Goal: Task Accomplishment & Management: Use online tool/utility

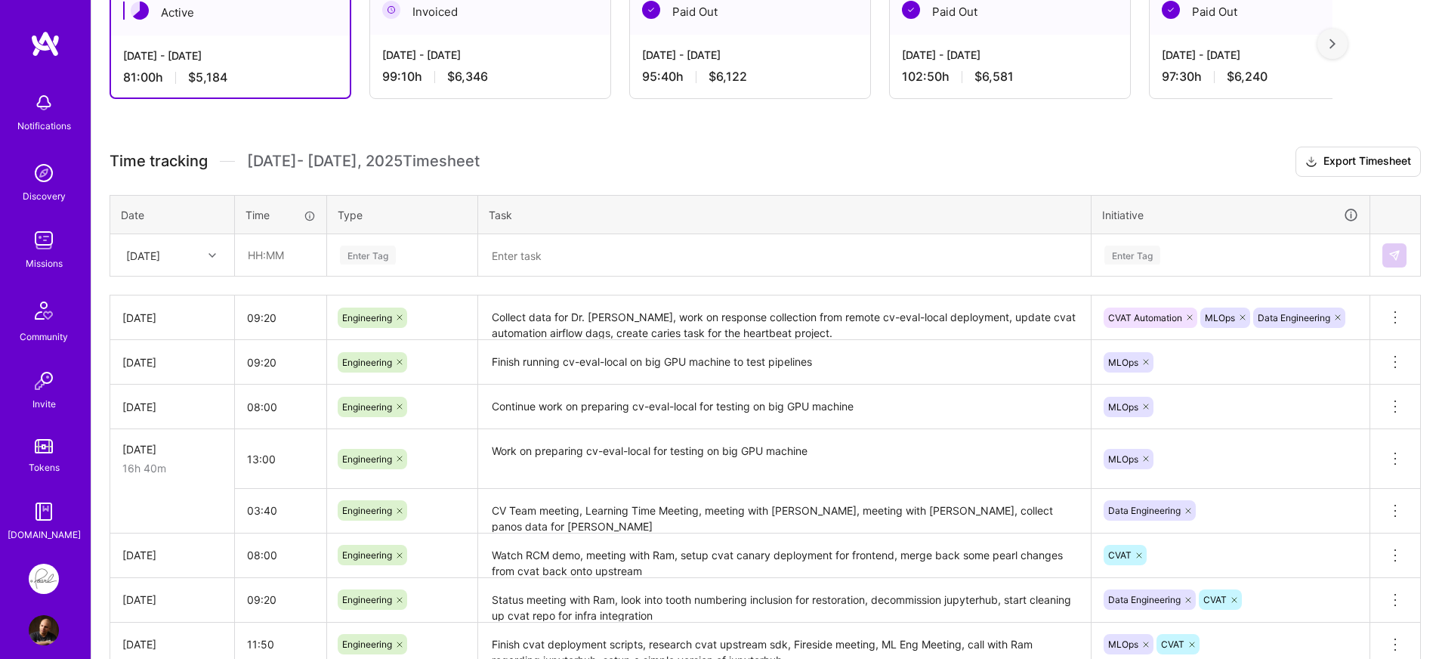
scroll to position [302, 0]
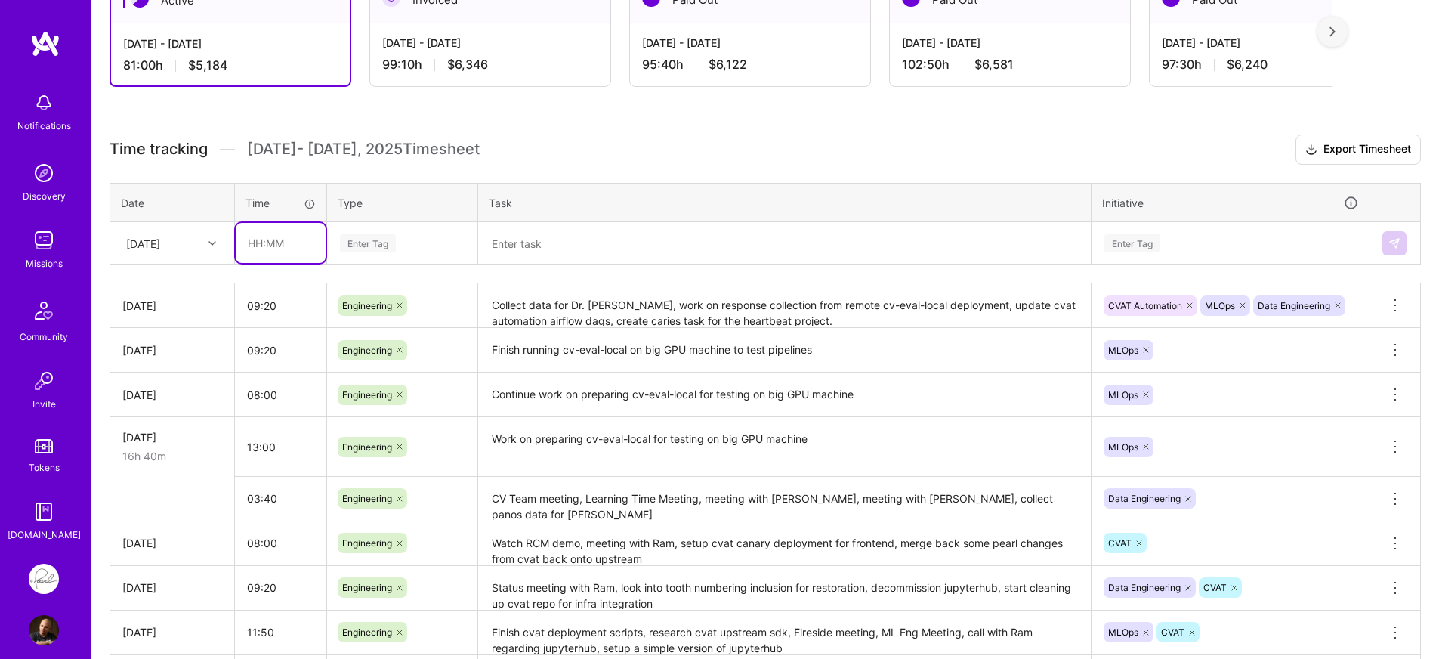
click at [281, 235] on input "text" at bounding box center [281, 243] width 90 height 40
type input "08:00"
click at [419, 230] on div "Enter Tag" at bounding box center [402, 243] width 149 height 39
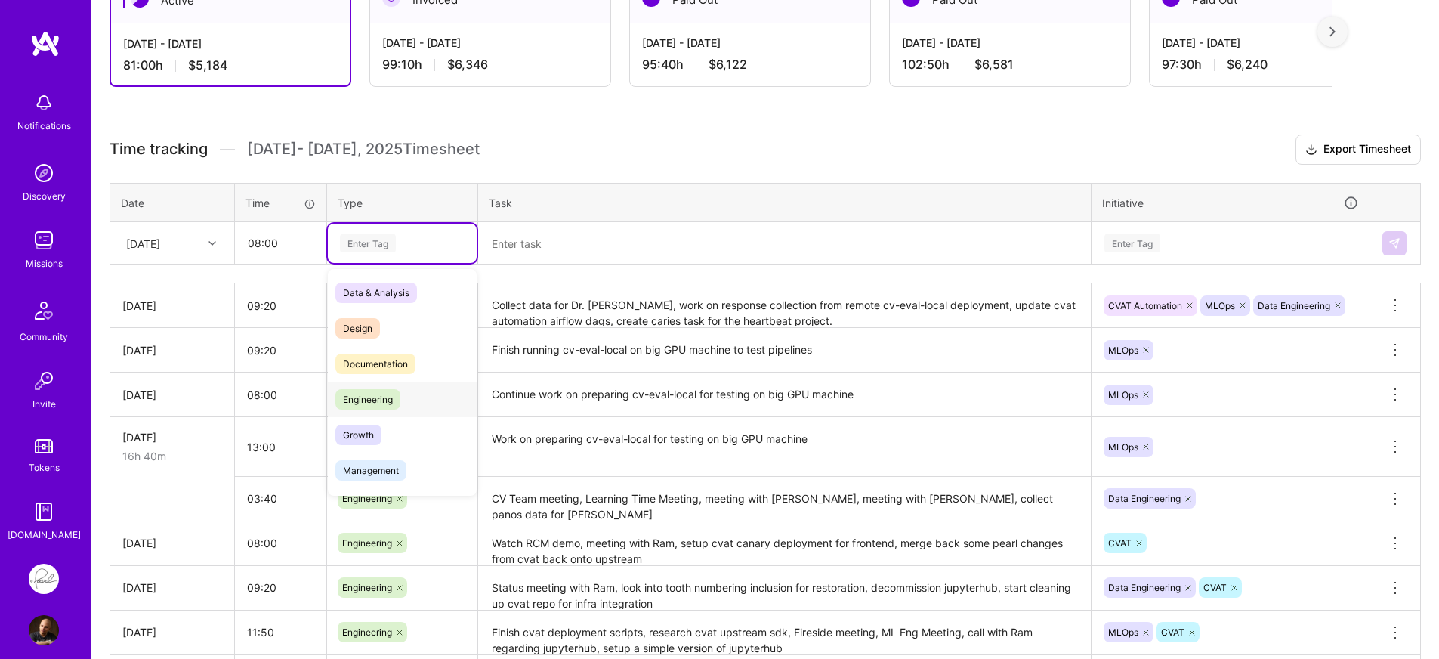
click at [395, 391] on span "Engineering" at bounding box center [367, 399] width 65 height 20
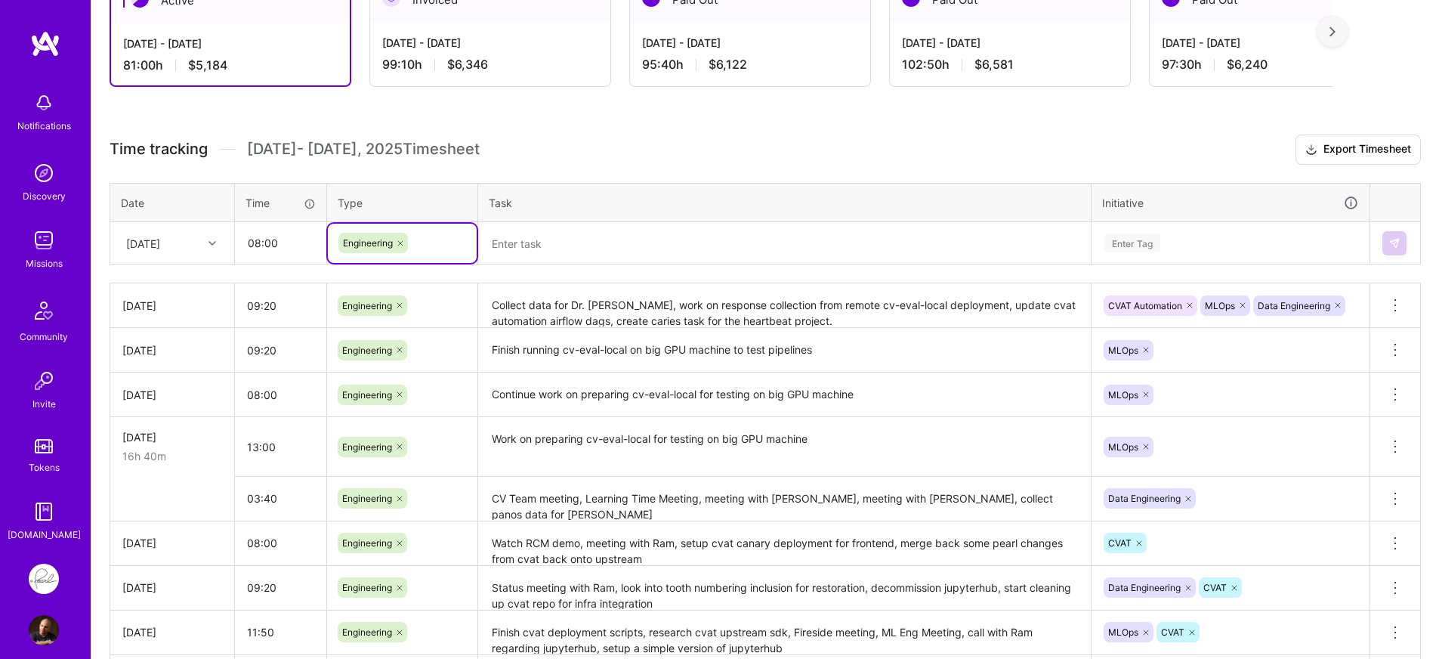
click at [598, 253] on textarea at bounding box center [785, 243] width 610 height 39
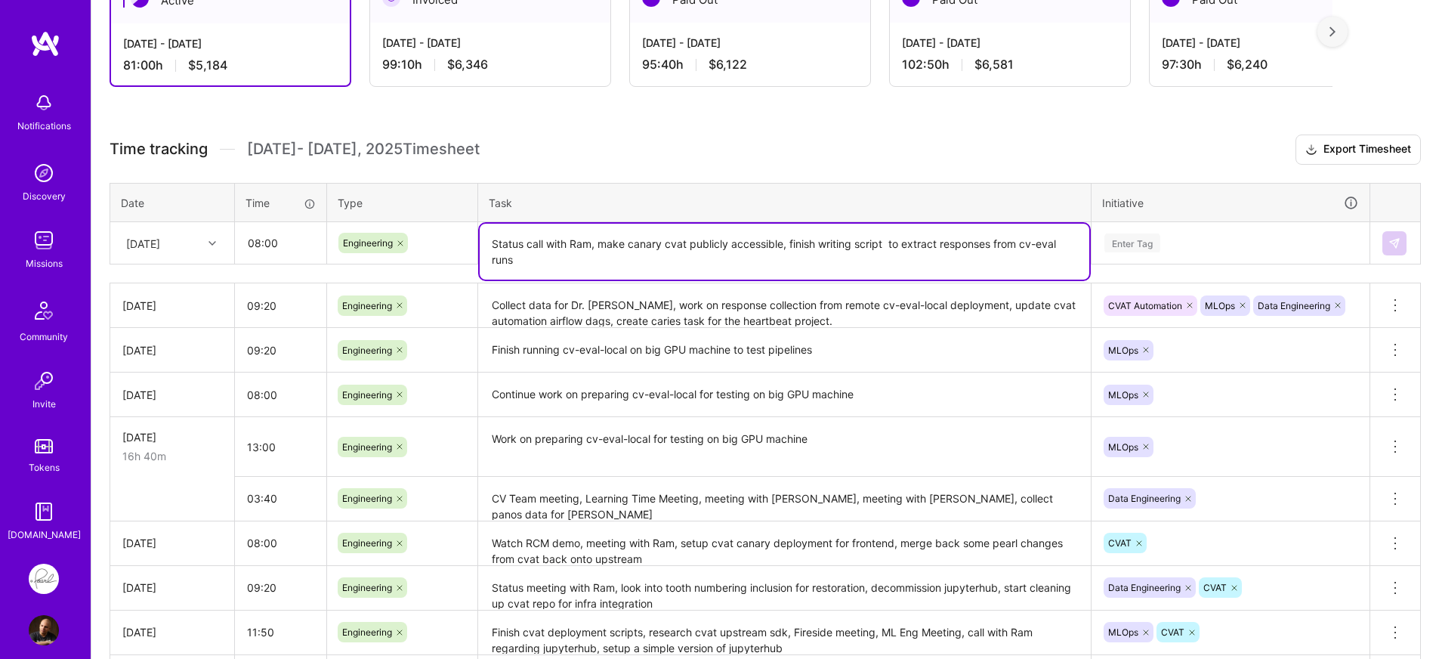
type textarea "Status call with Ram, make canary cvat publicly accessible, finish writing scri…"
click at [215, 243] on icon at bounding box center [212, 243] width 8 height 8
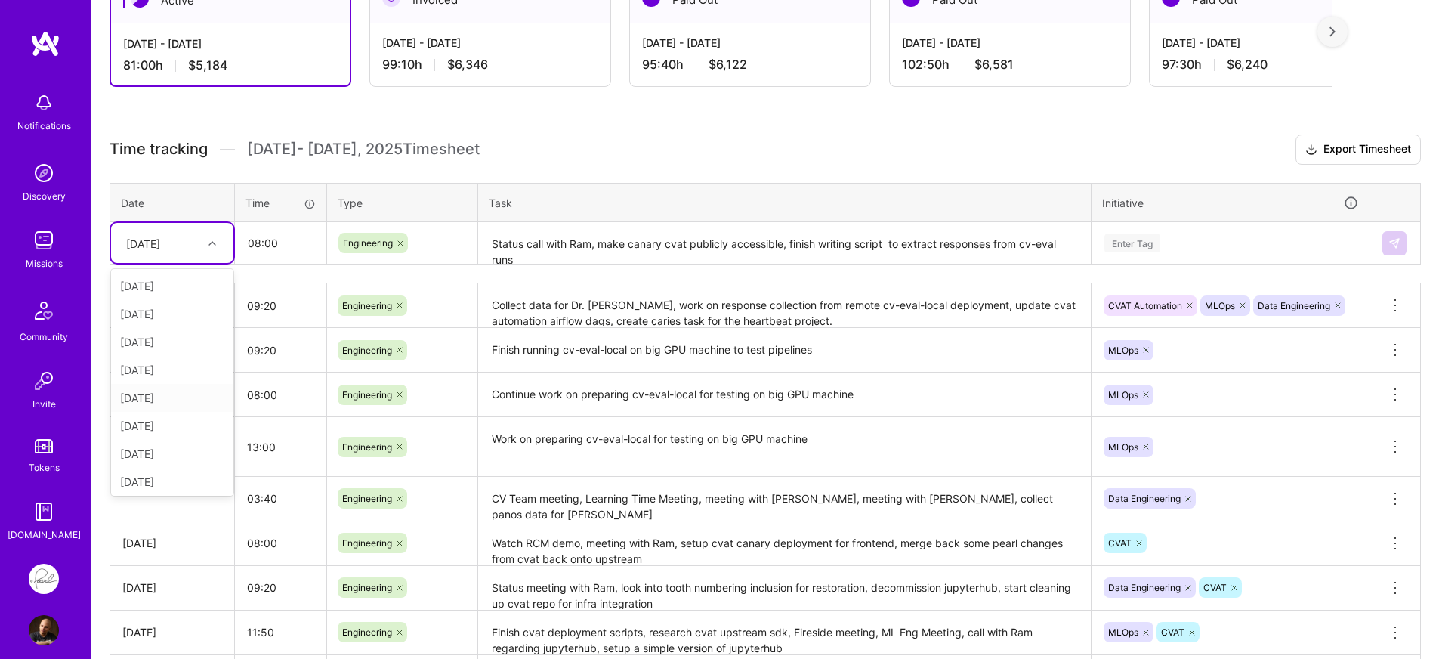
scroll to position [31, 0]
click at [166, 473] on div "[DATE]" at bounding box center [172, 479] width 122 height 28
click at [1240, 242] on div "Enter Tag" at bounding box center [1230, 242] width 255 height 19
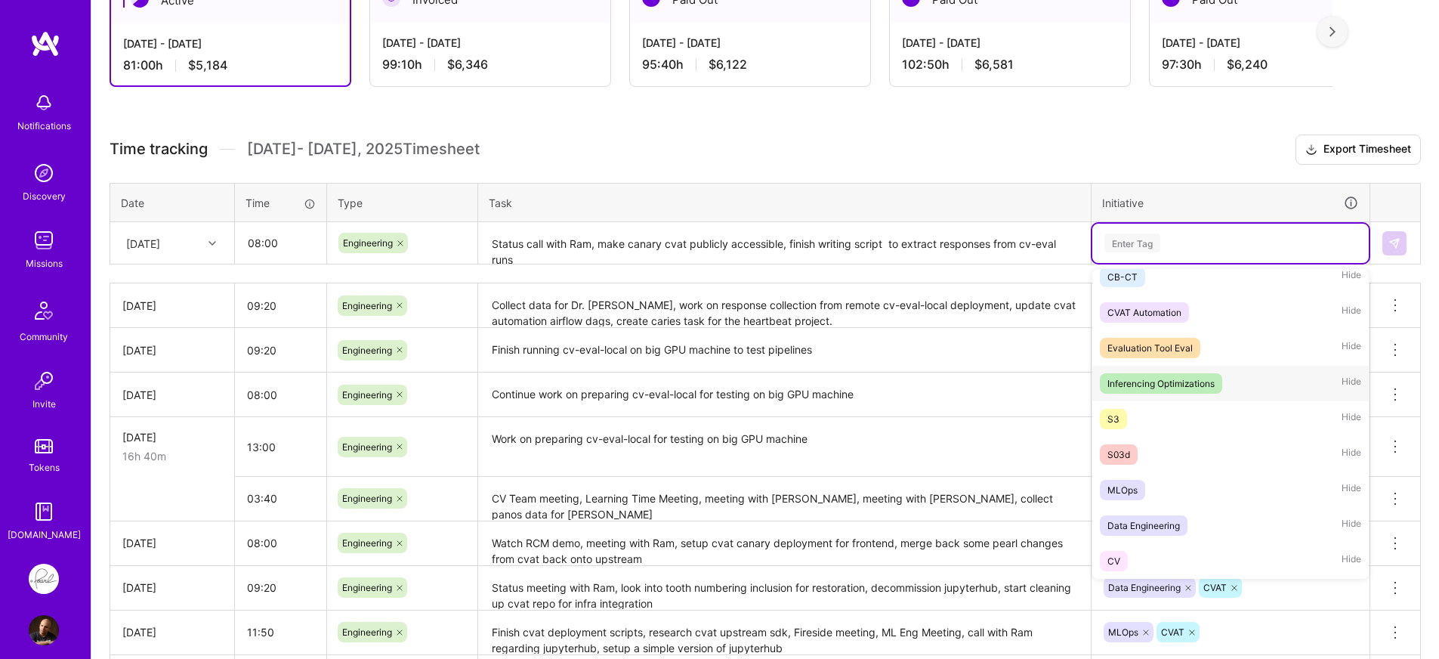
scroll to position [175, 0]
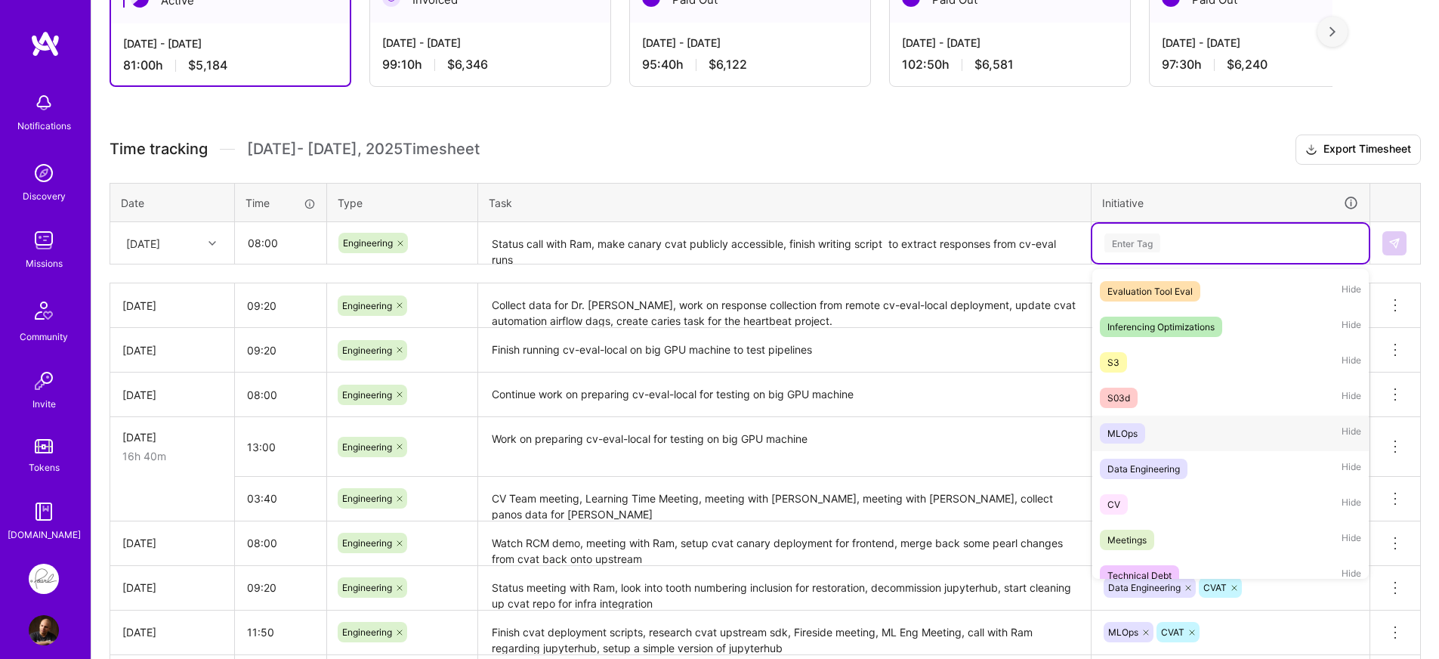
click at [1140, 427] on span "MLOps" at bounding box center [1122, 433] width 45 height 20
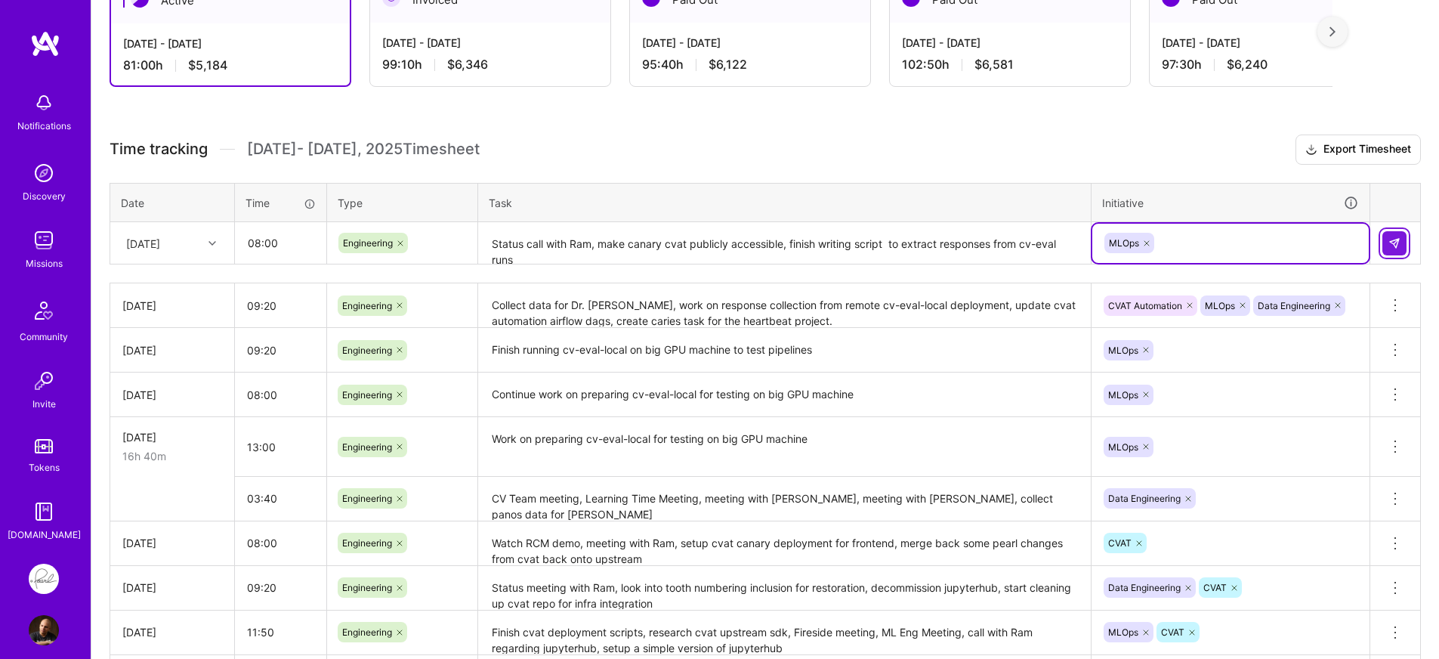
click at [1401, 240] on button at bounding box center [1394, 243] width 24 height 24
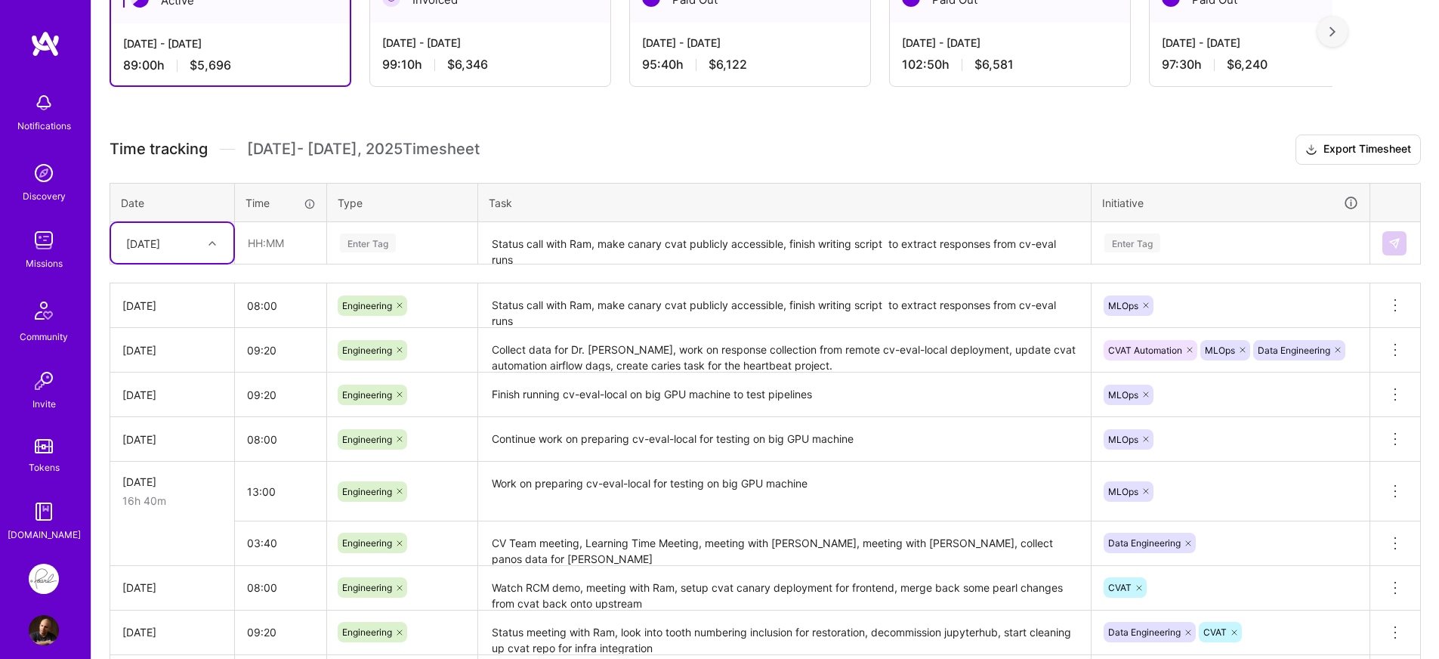
click at [692, 171] on div "Time tracking [DATE] - [DATE] Timesheet Export Timesheet Date Time Type Task In…" at bounding box center [765, 459] width 1311 height 650
click at [1344, 154] on button "Export Timesheet" at bounding box center [1358, 149] width 125 height 30
click at [866, 141] on h3 "Time tracking [DATE] - [DATE] Timesheet Export Timesheet" at bounding box center [765, 149] width 1311 height 30
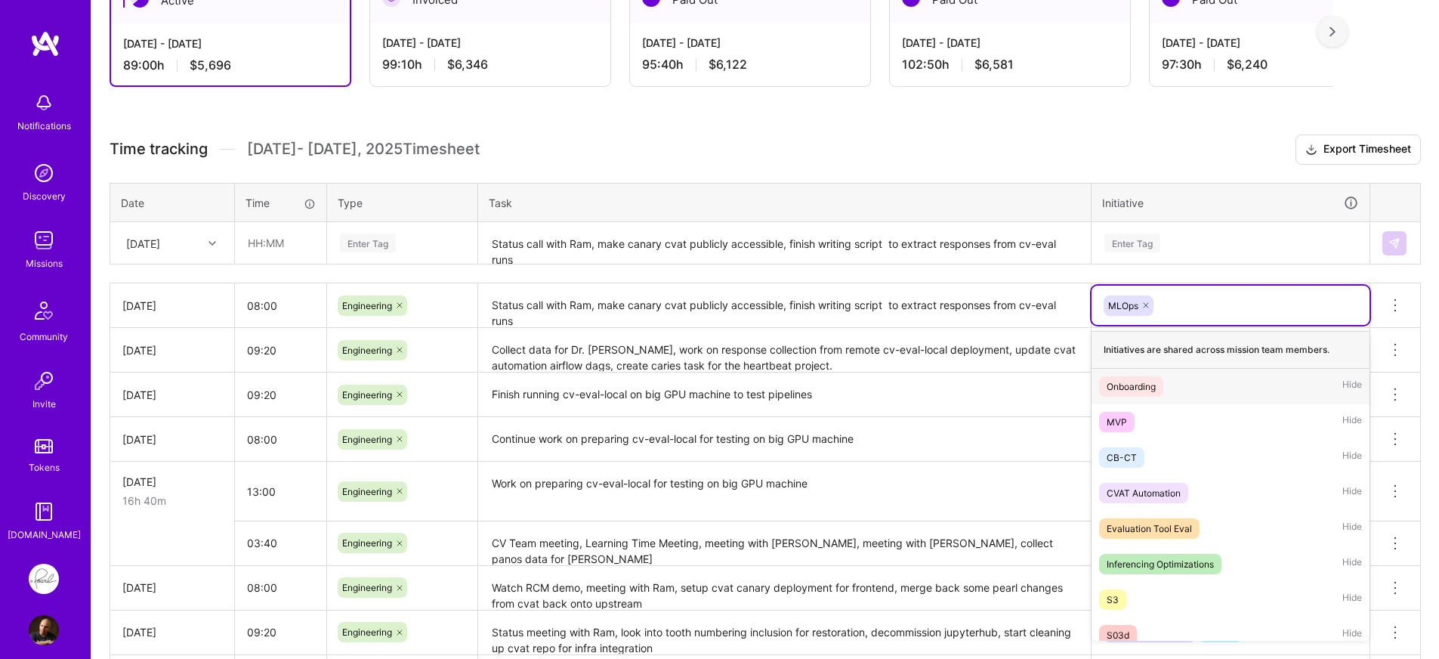
click at [1218, 304] on div "MLOps" at bounding box center [1230, 305] width 257 height 23
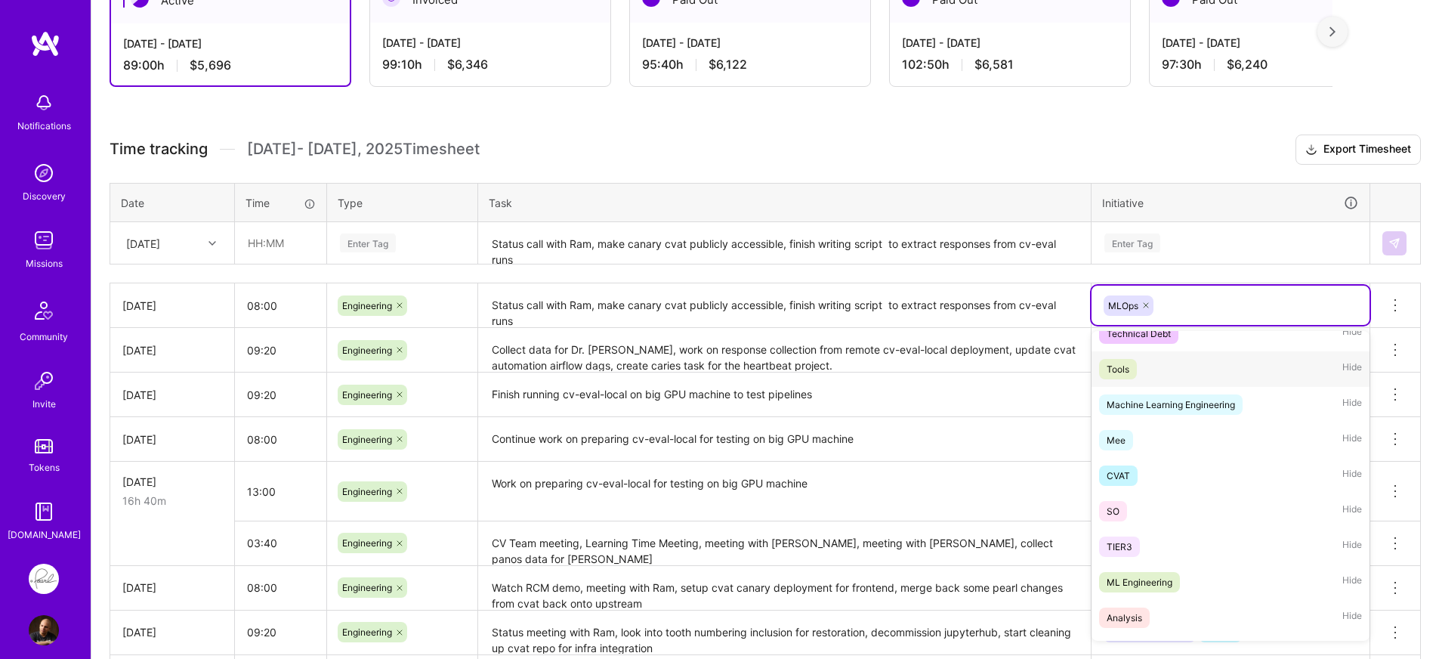
scroll to position [447, 0]
click at [1129, 478] on div "CVAT" at bounding box center [1118, 472] width 23 height 16
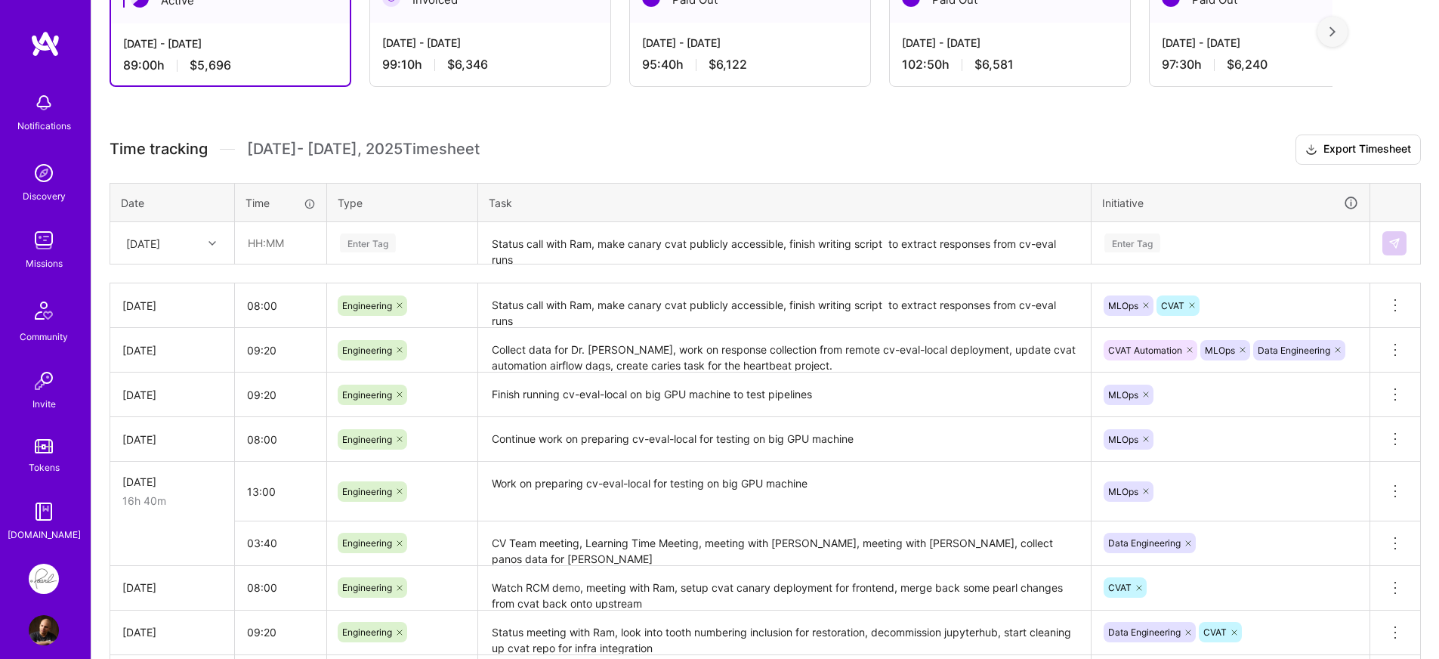
click at [809, 125] on div "Active [DATE] - [DATE] 89:00 h $5,696 Invoiced [DATE] - [DATE] 99:10 h $6,346 P…" at bounding box center [765, 408] width 1348 height 901
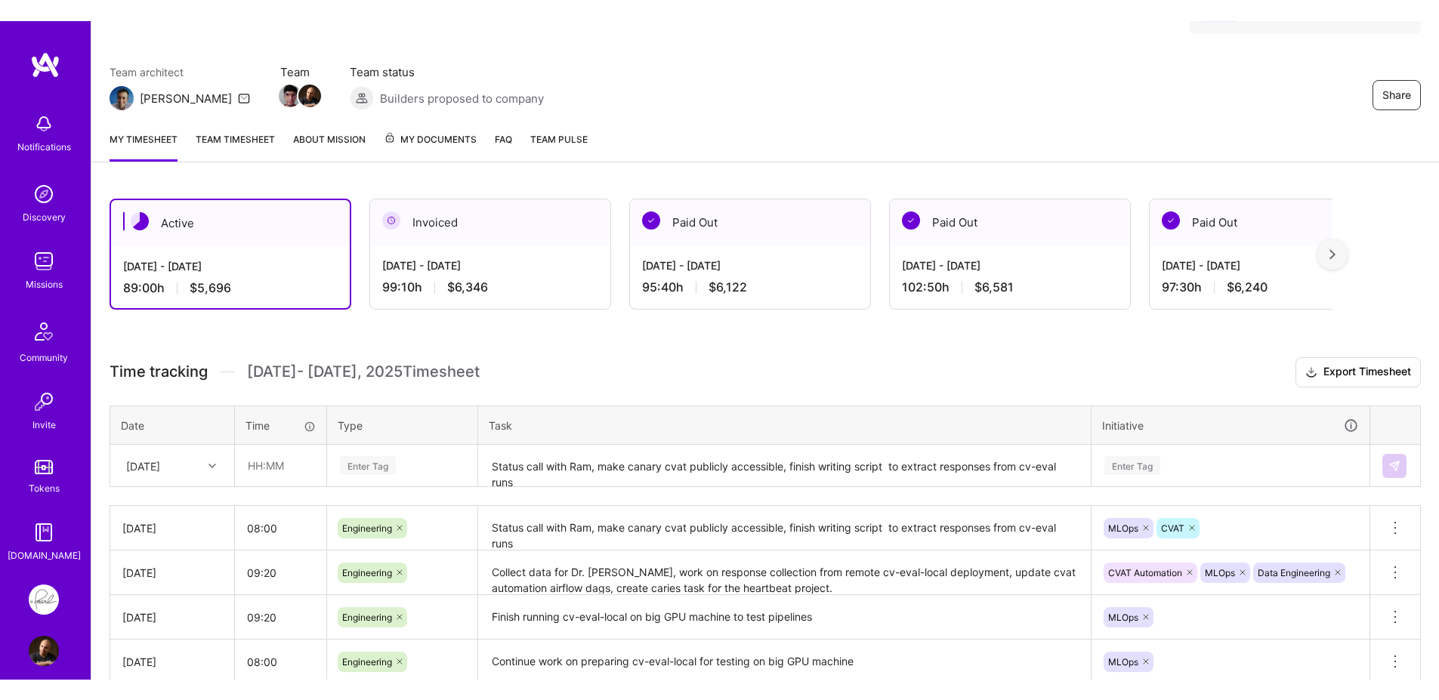
scroll to position [91, 0]
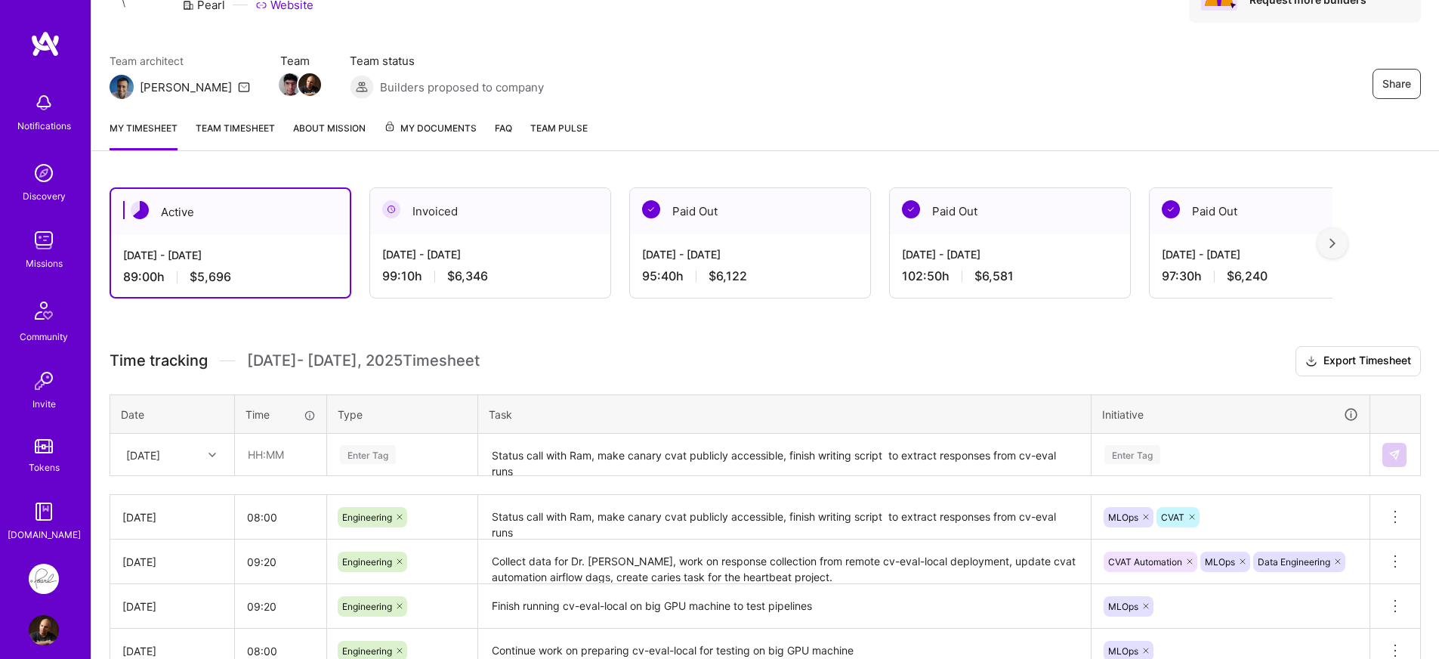
click at [583, 330] on div "Active [DATE] - [DATE] 89:00 h $5,696 Invoiced [DATE] - [DATE] 99:10 h $6,346 P…" at bounding box center [765, 619] width 1348 height 901
